Goal: Task Accomplishment & Management: Manage account settings

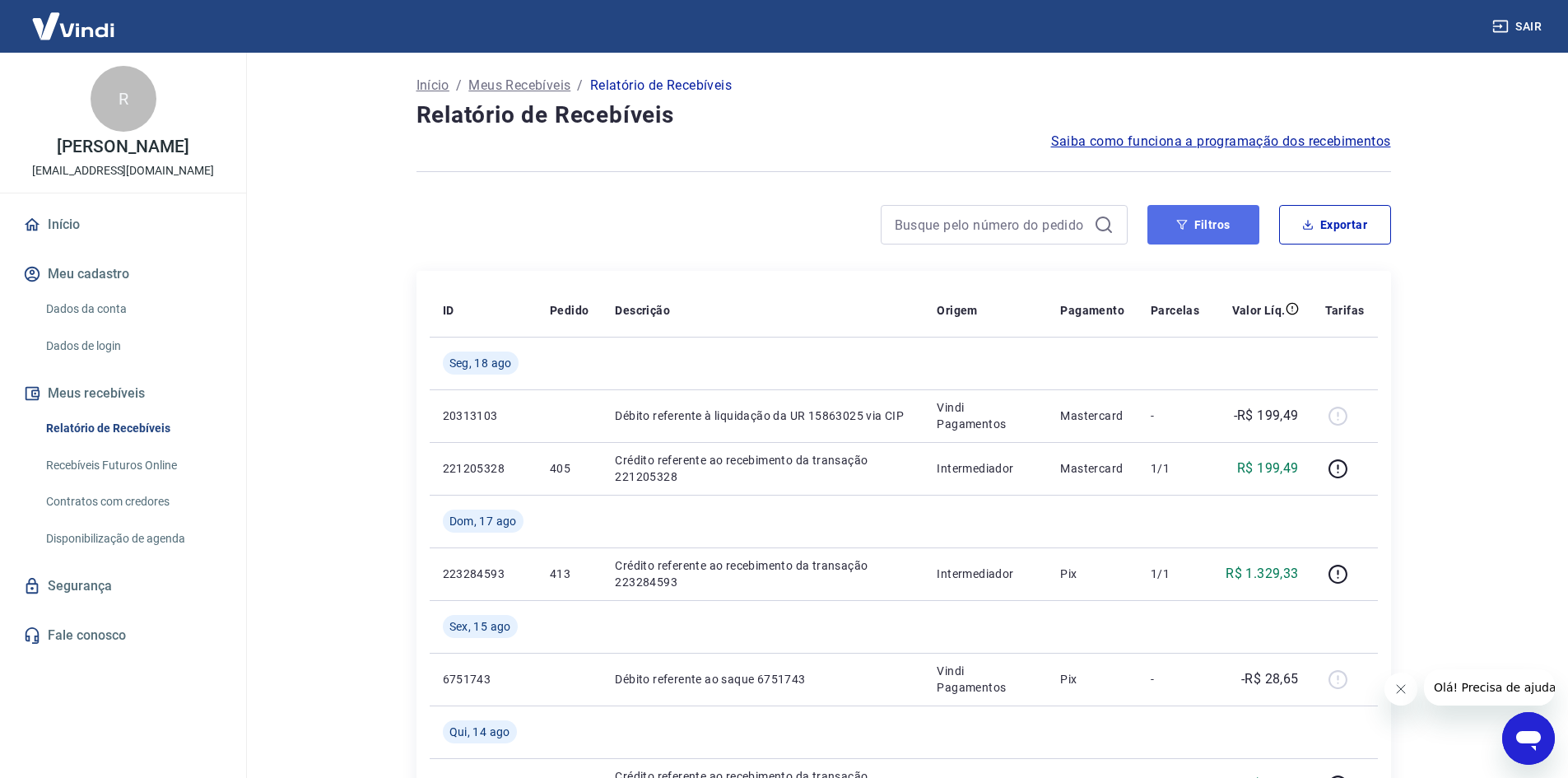
click at [1218, 235] on button "Filtros" at bounding box center [1203, 225] width 112 height 40
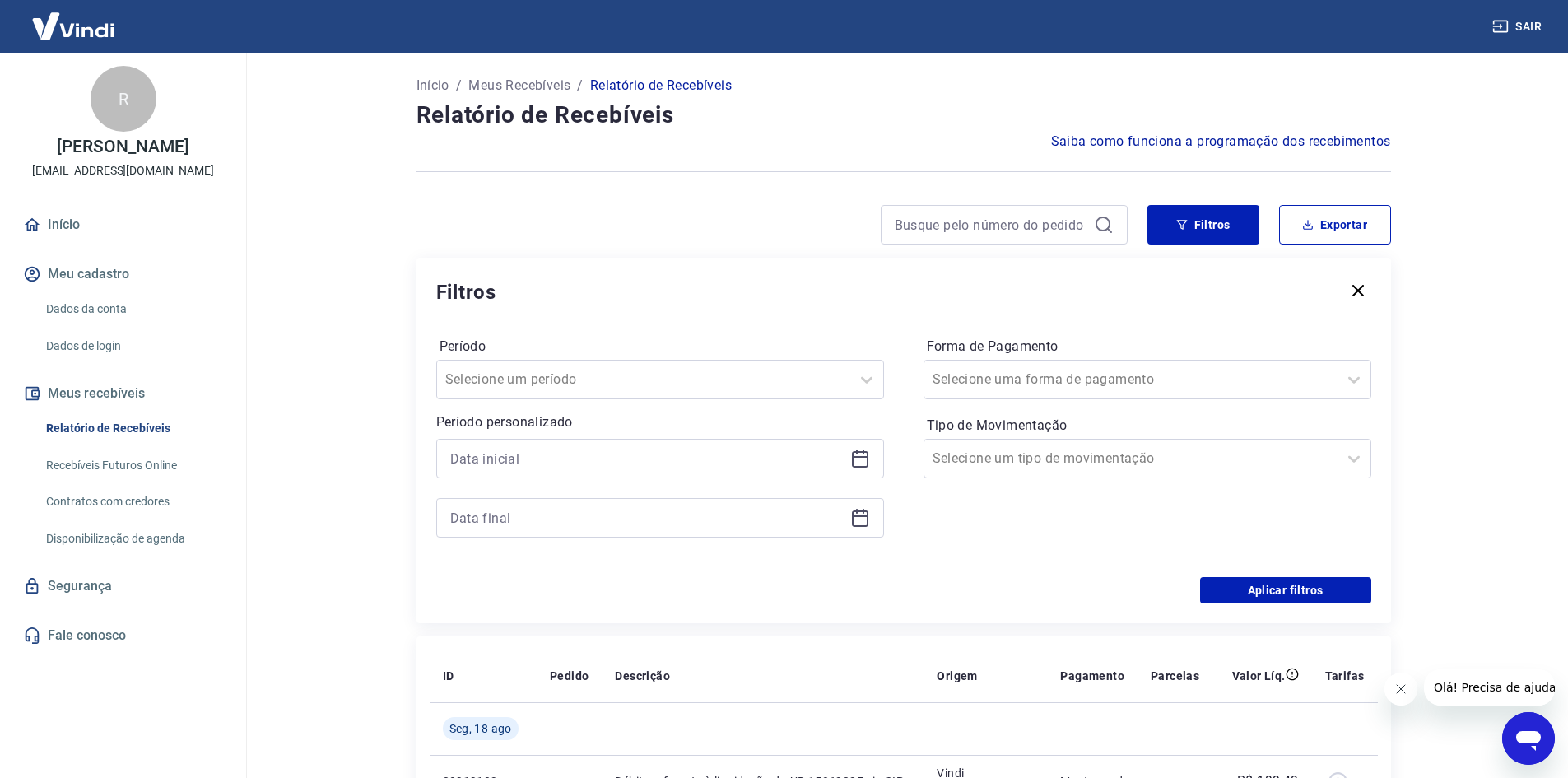
click at [867, 458] on icon at bounding box center [860, 459] width 17 height 17
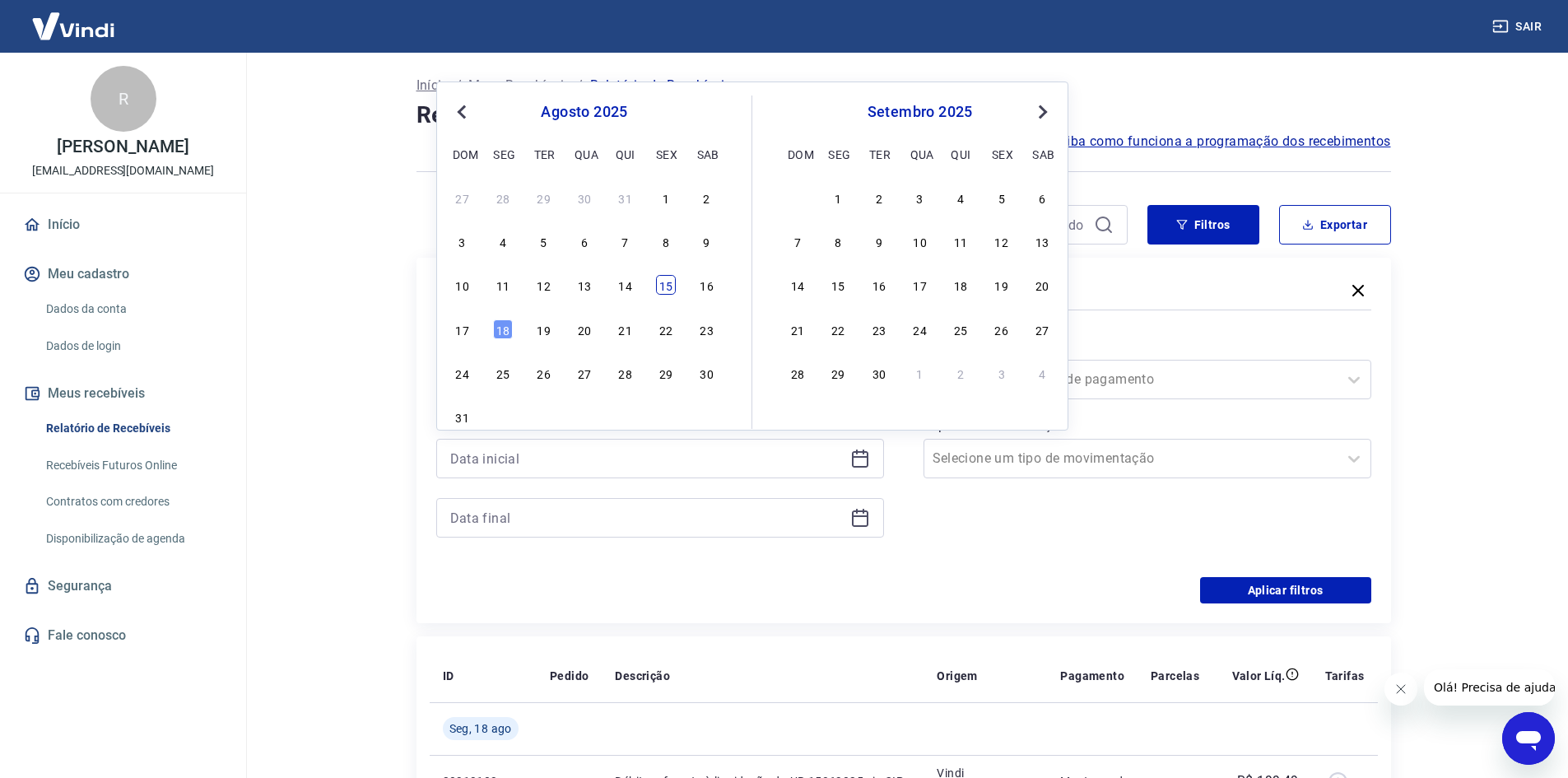
click at [664, 283] on div "15" at bounding box center [665, 284] width 19 height 19
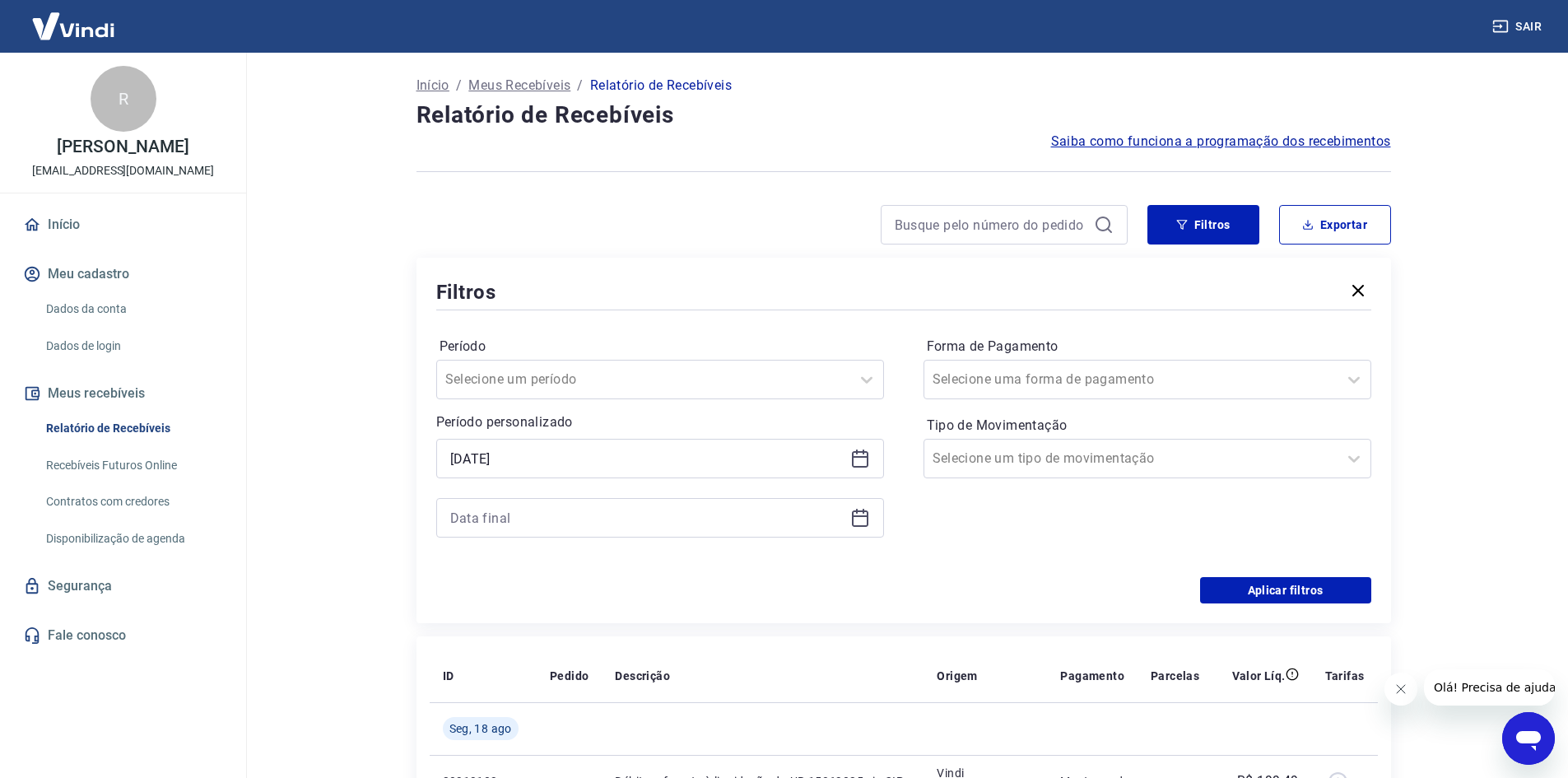
type input "[DATE]"
click at [857, 517] on icon at bounding box center [860, 516] width 17 height 2
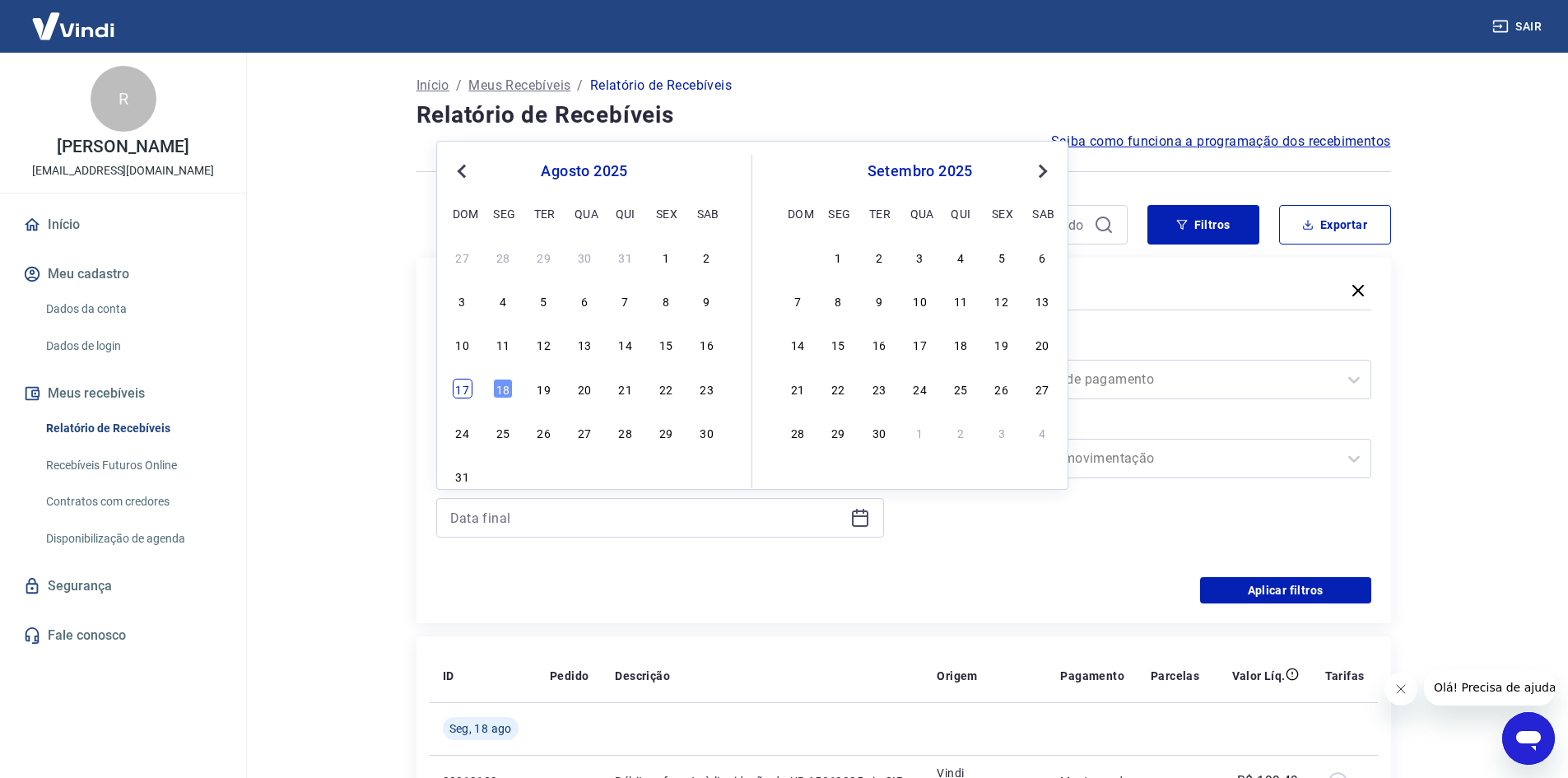
click at [456, 394] on div "17" at bounding box center [462, 388] width 19 height 19
click at [1261, 590] on button "Aplicar filtros" at bounding box center [1286, 590] width 172 height 26
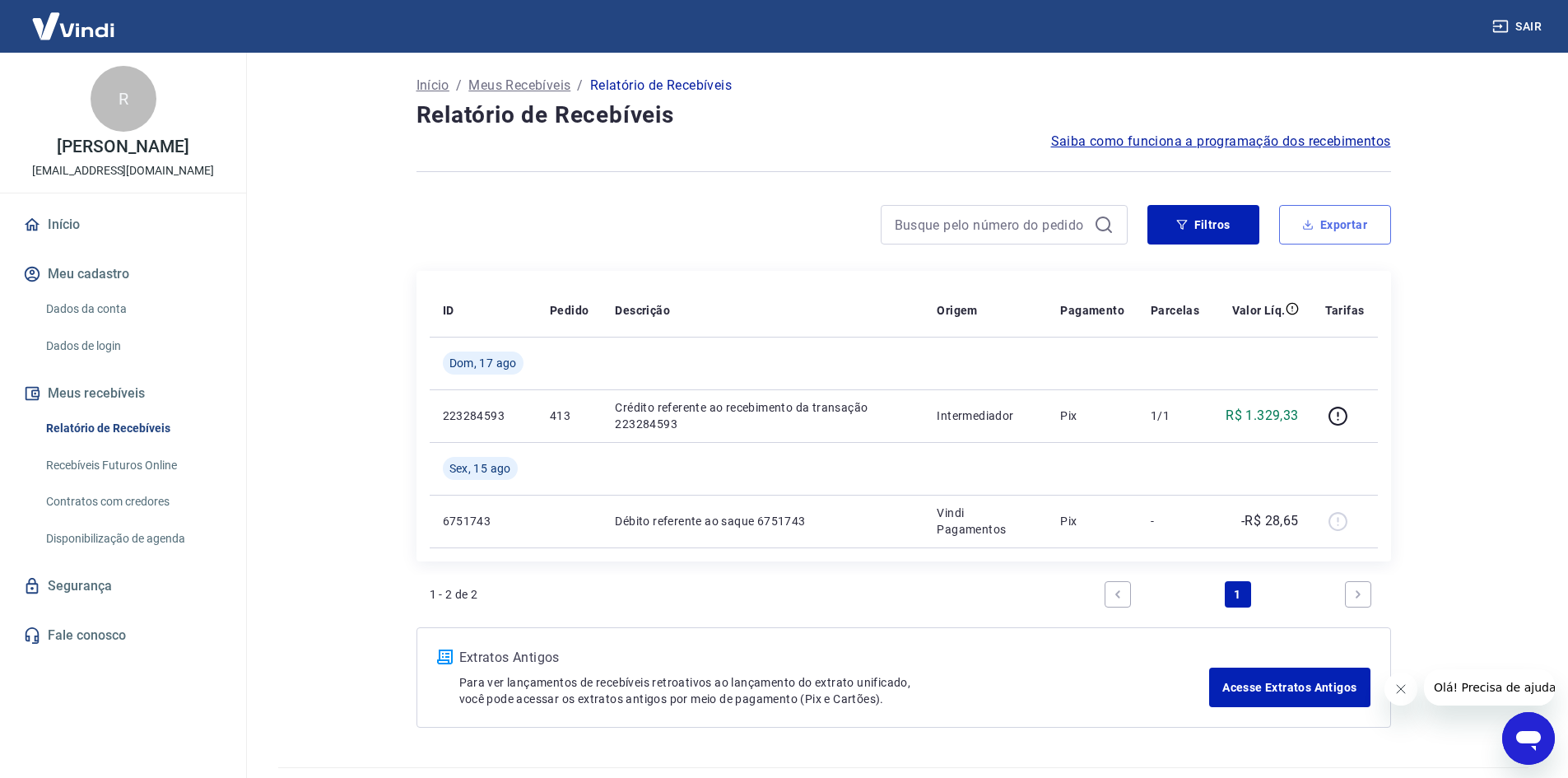
click at [1360, 207] on button "Exportar" at bounding box center [1334, 225] width 112 height 40
type input "[DATE]"
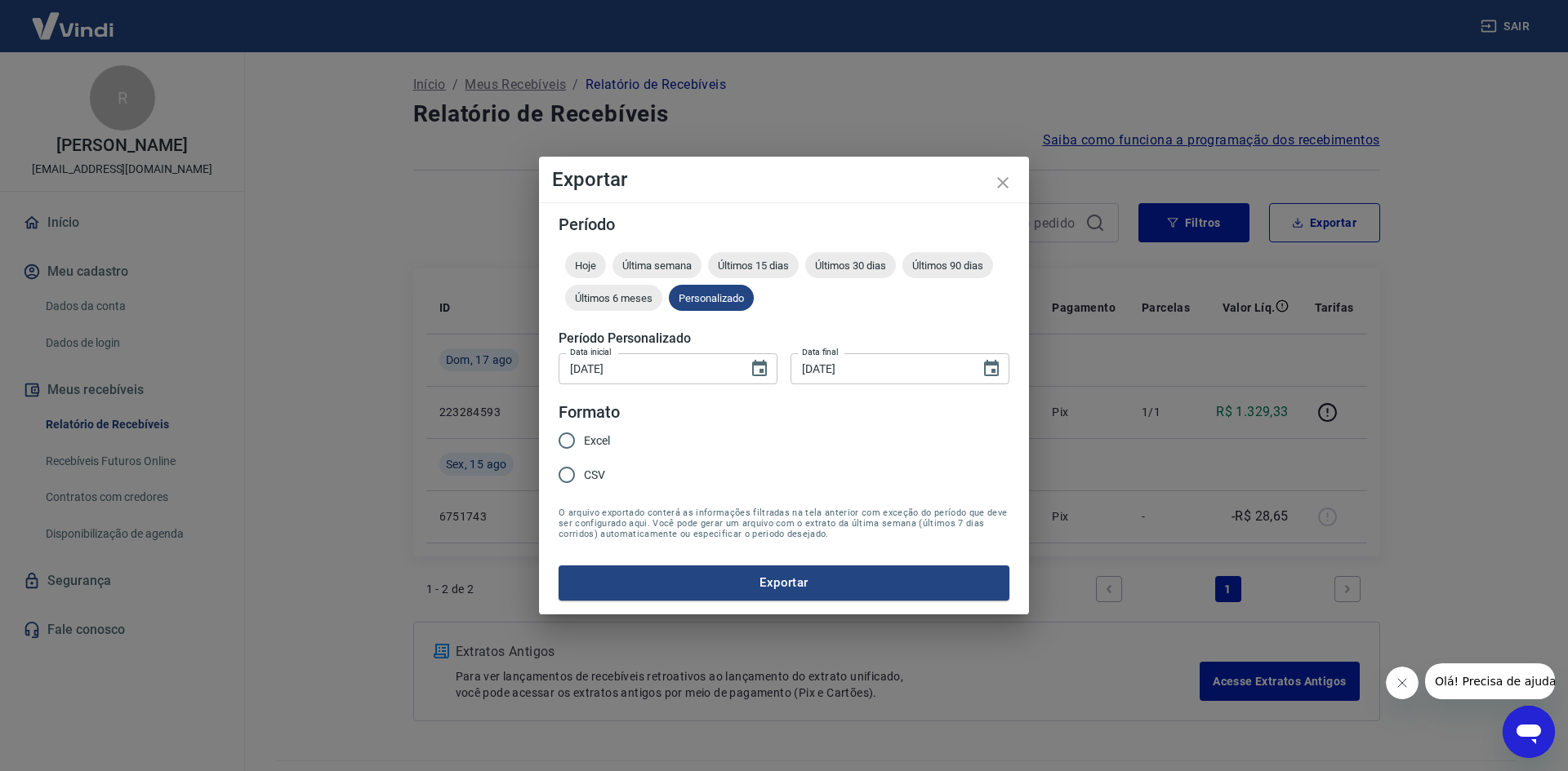
click at [586, 446] on span "Excel" at bounding box center [596, 441] width 26 height 18
click at [584, 446] on input "Excel" at bounding box center [566, 440] width 34 height 34
radio input "true"
click at [628, 583] on button "Exportar" at bounding box center [784, 582] width 450 height 34
